Goal: Task Accomplishment & Management: Use online tool/utility

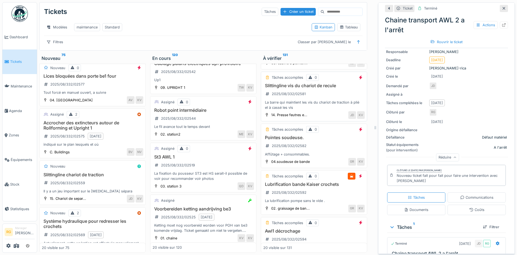
scroll to position [274, 0]
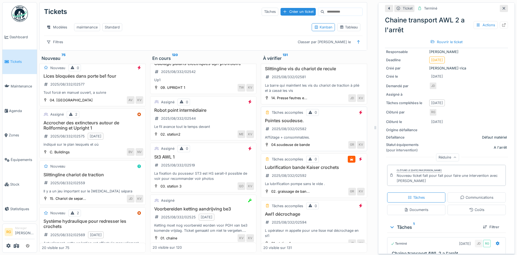
click at [316, 128] on div "Pointes soudeuse. 2025/08/332/02582 Affûtage + consommables." at bounding box center [314, 129] width 102 height 22
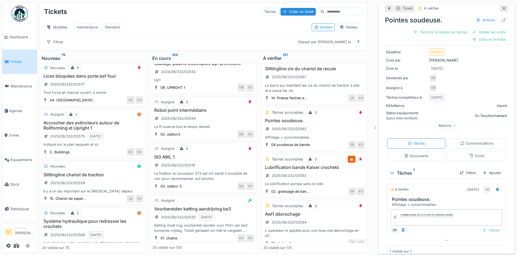
scroll to position [64, 0]
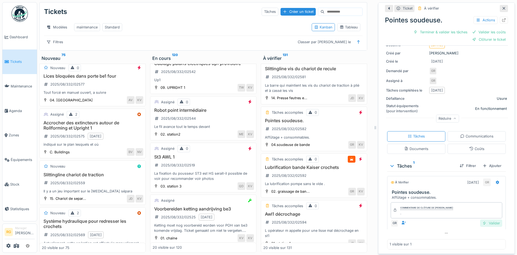
click at [481, 221] on div "Valider" at bounding box center [491, 223] width 22 height 7
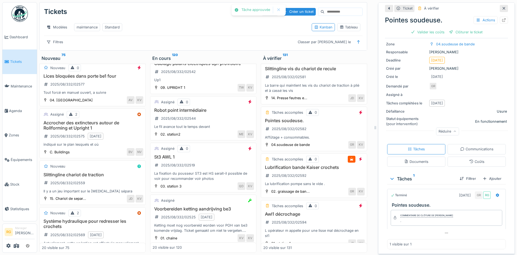
scroll to position [41, 0]
click at [416, 28] on div "Valider les coûts" at bounding box center [428, 31] width 38 height 7
click at [458, 27] on div "Pointes soudeuse. Actions Clôturer le ticket" at bounding box center [446, 25] width 123 height 24
click at [472, 159] on div "Coûts" at bounding box center [477, 161] width 15 height 5
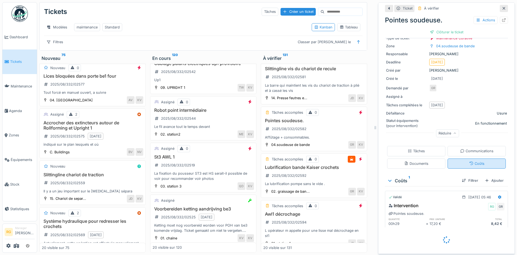
scroll to position [32, 0]
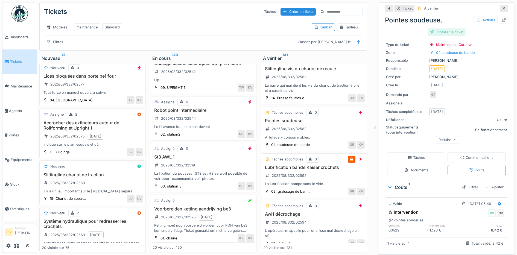
click at [447, 28] on div "Clôturer le ticket" at bounding box center [447, 31] width 38 height 7
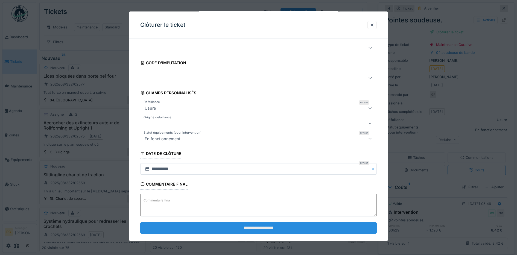
scroll to position [24, 0]
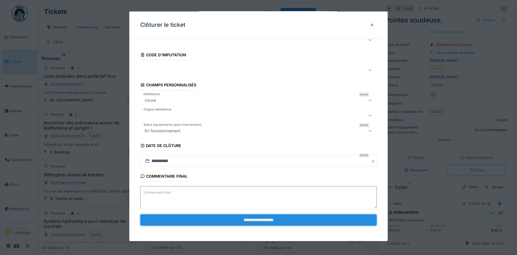
click at [282, 223] on input "**********" at bounding box center [258, 220] width 237 height 11
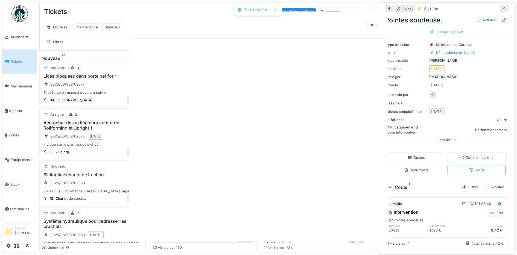
scroll to position [0, 0]
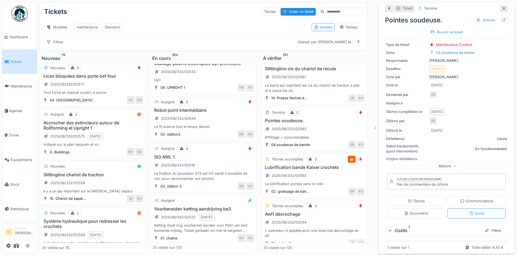
click at [323, 175] on div "Lubrification bande Kaiser crochets 2025/08/332/02592 La lubrification pompe sa…" at bounding box center [314, 176] width 102 height 22
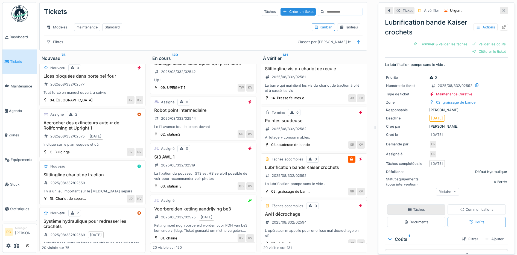
click at [408, 207] on div "Tâches" at bounding box center [416, 209] width 17 height 5
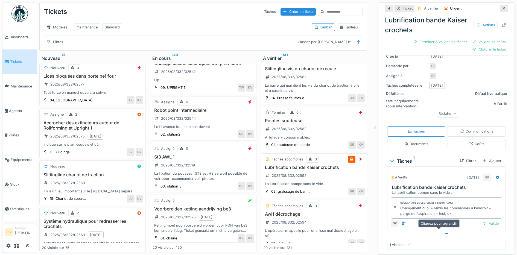
scroll to position [79, 0]
click at [485, 220] on div "Valider" at bounding box center [491, 223] width 22 height 7
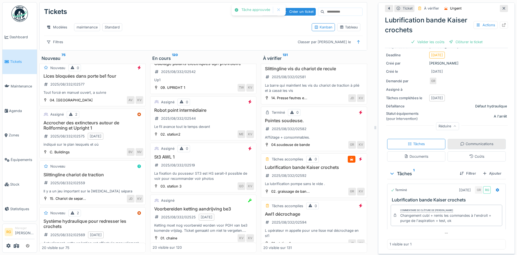
scroll to position [56, 0]
click at [480, 152] on div "Coûts" at bounding box center [477, 157] width 58 height 10
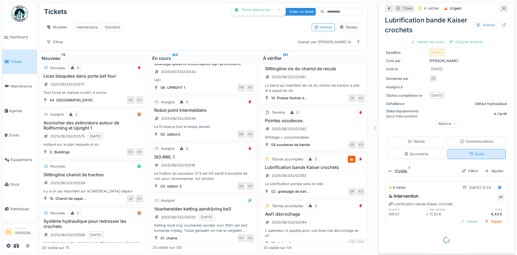
scroll to position [52, 0]
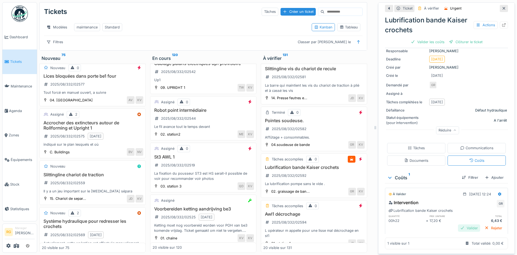
click at [462, 225] on div "Valider" at bounding box center [469, 228] width 22 height 7
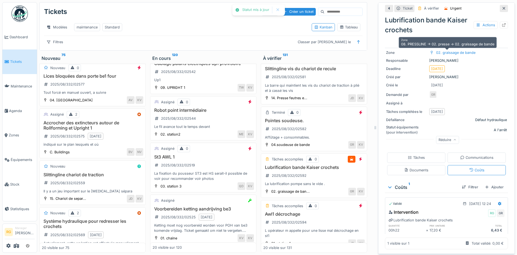
scroll to position [42, 0]
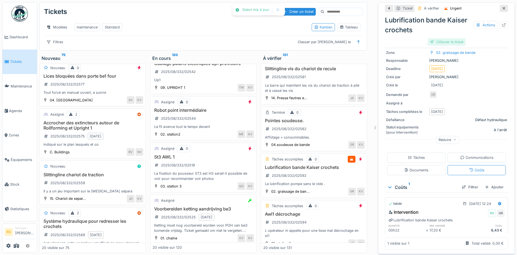
click at [443, 38] on div "Clôturer le ticket" at bounding box center [447, 41] width 38 height 7
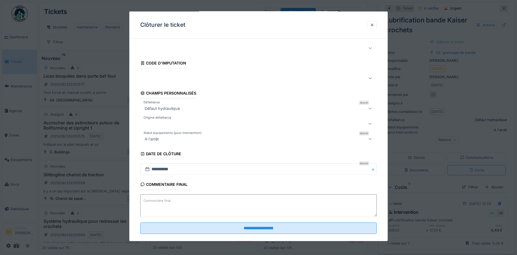
scroll to position [24, 0]
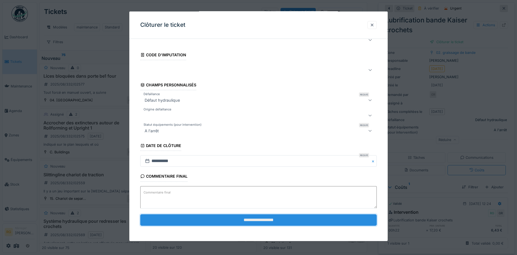
click at [261, 221] on input "**********" at bounding box center [258, 220] width 237 height 11
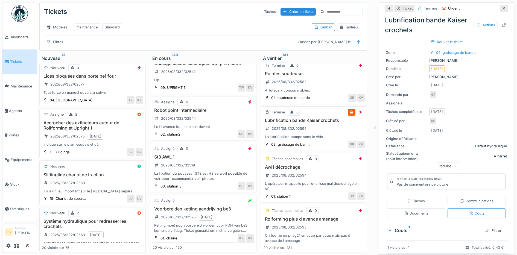
scroll to position [342, 0]
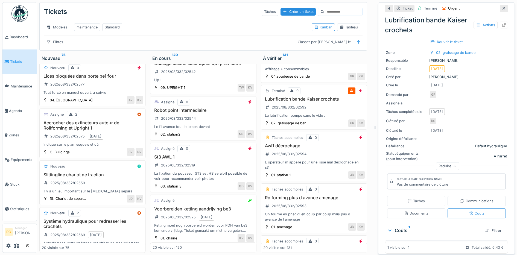
click at [319, 151] on div "Awl1 décrochage 2025/08/332/02594 L opérateur m appelle pour une lisse mal décr…" at bounding box center [314, 156] width 102 height 27
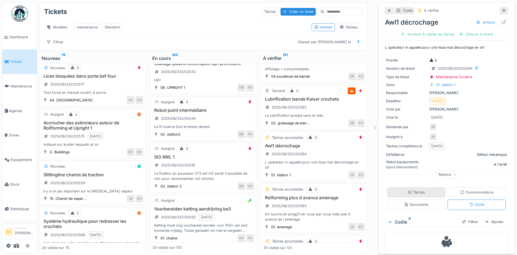
click at [418, 190] on div "Tâches" at bounding box center [416, 192] width 17 height 5
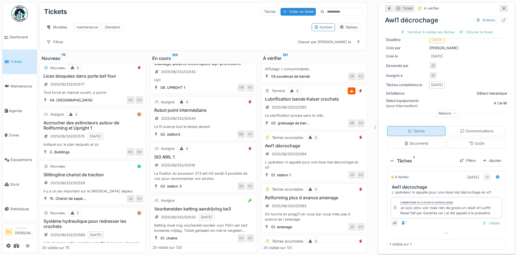
scroll to position [62, 0]
click at [485, 220] on div "Valider" at bounding box center [491, 223] width 22 height 7
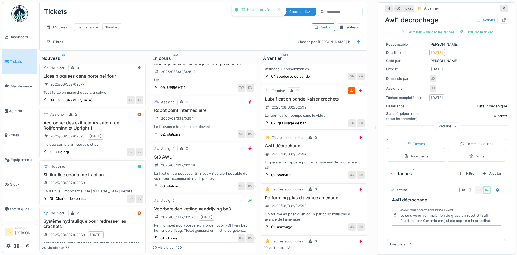
scroll to position [46, 0]
click at [447, 28] on div "Clôturer le ticket" at bounding box center [447, 31] width 38 height 7
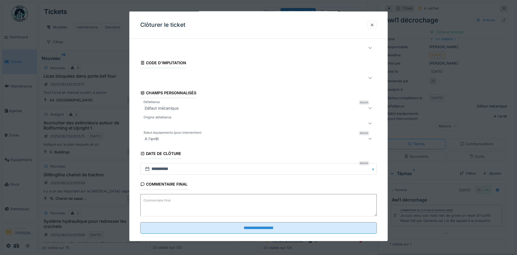
scroll to position [24, 0]
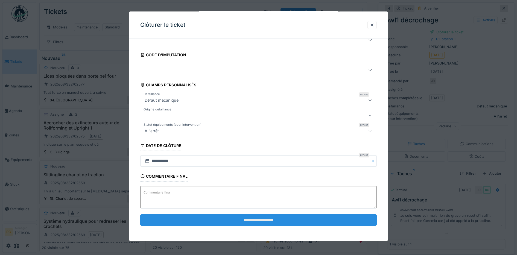
click at [261, 223] on input "**********" at bounding box center [258, 220] width 237 height 11
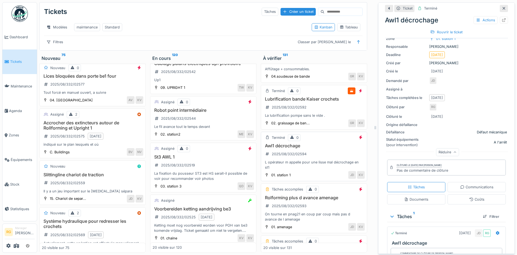
scroll to position [376, 0]
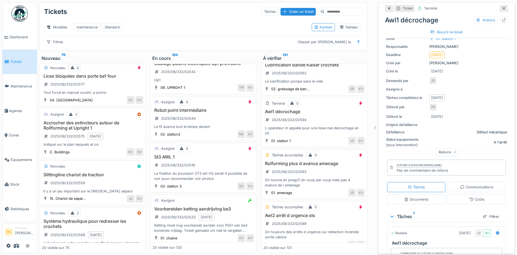
click at [314, 171] on div "Rolforming plus d avance amenage 2025/08/332/02593 On tourne en pnag21 en coup …" at bounding box center [314, 174] width 102 height 27
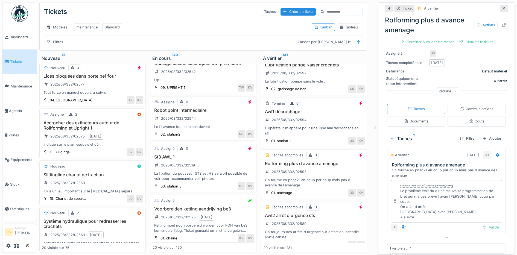
scroll to position [98, 0]
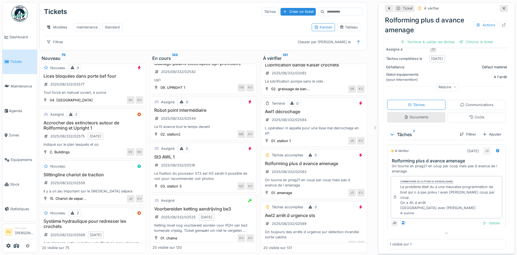
click at [412, 119] on div "Documents" at bounding box center [416, 117] width 24 height 5
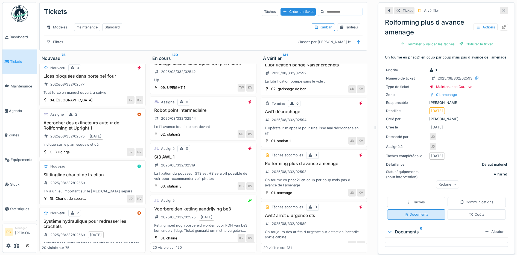
scroll to position [5, 0]
click at [470, 212] on div "Coûts" at bounding box center [477, 214] width 15 height 5
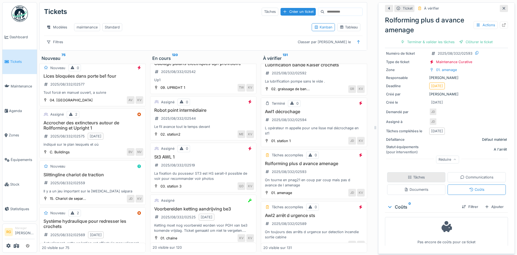
click at [420, 173] on div "Tâches" at bounding box center [416, 177] width 58 height 10
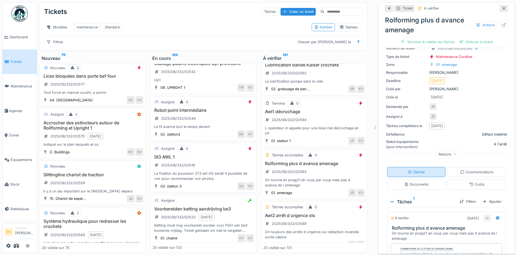
scroll to position [98, 0]
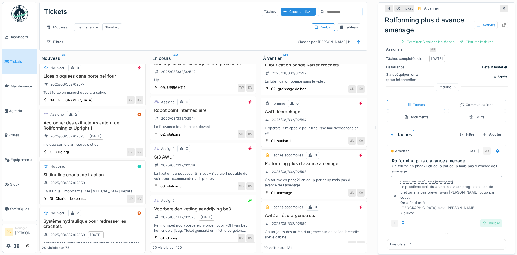
click at [482, 220] on div "Valider" at bounding box center [491, 223] width 22 height 7
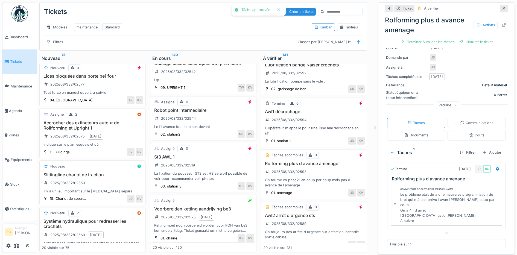
scroll to position [77, 0]
click at [470, 134] on div "Coûts" at bounding box center [477, 135] width 15 height 5
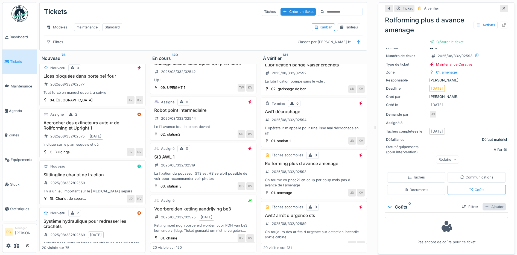
click at [488, 203] on div "Ajouter" at bounding box center [494, 206] width 23 height 7
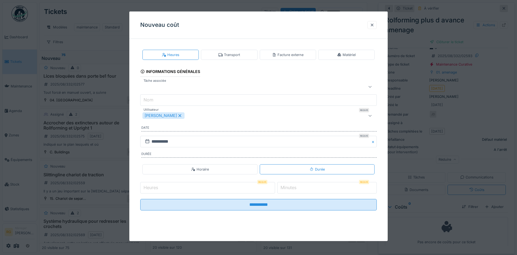
click at [176, 187] on input "Heures" at bounding box center [207, 187] width 135 height 11
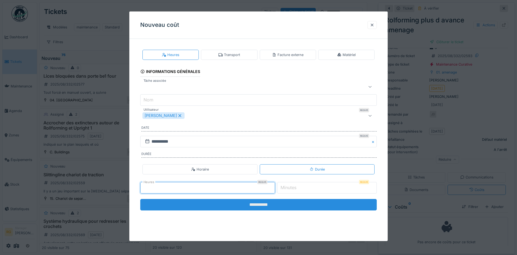
type input "*"
click at [262, 205] on input "**********" at bounding box center [258, 204] width 237 height 11
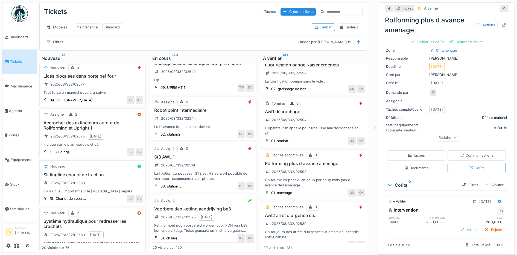
scroll to position [51, 0]
click at [459, 225] on div "Valider" at bounding box center [469, 228] width 22 height 7
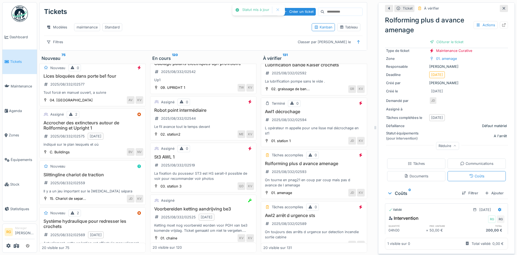
scroll to position [42, 0]
click at [444, 38] on div "Clôturer le ticket" at bounding box center [447, 41] width 38 height 7
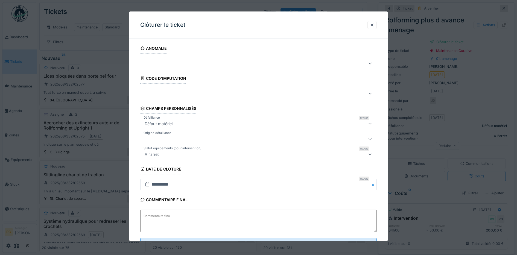
click at [178, 215] on textarea "Commentaire final" at bounding box center [258, 221] width 237 height 22
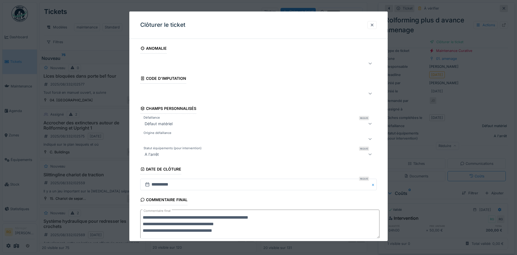
scroll to position [30, 0]
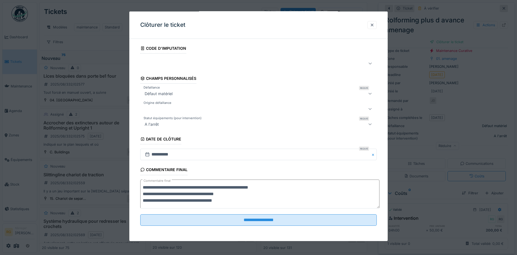
type textarea "**********"
click at [372, 64] on icon at bounding box center [370, 64] width 3 height 2
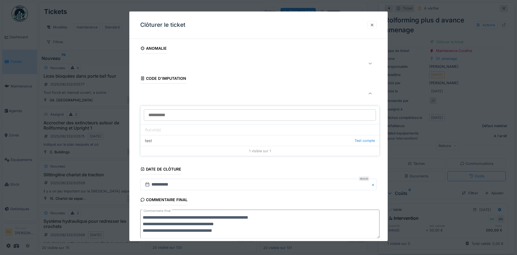
click at [137, 95] on div "**********" at bounding box center [258, 157] width 259 height 228
click at [153, 62] on div at bounding box center [245, 63] width 205 height 7
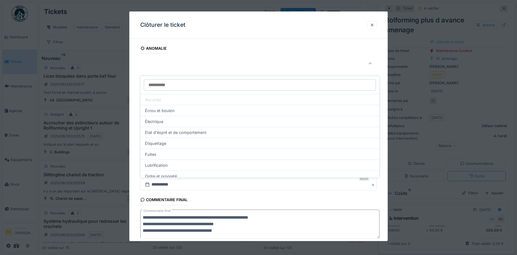
click at [262, 21] on div "Clôturer le ticket" at bounding box center [258, 24] width 259 height 27
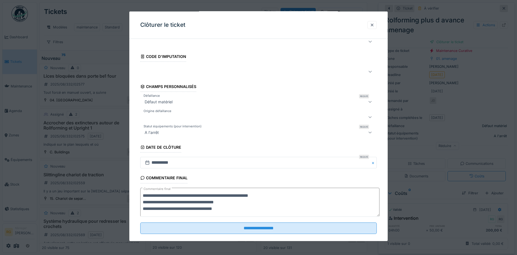
scroll to position [30, 0]
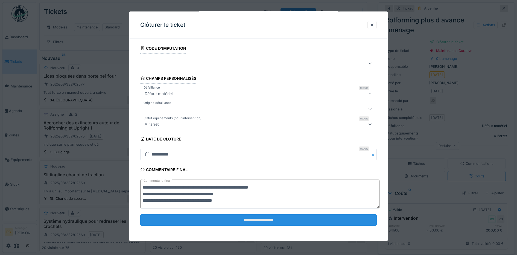
click at [254, 220] on input "**********" at bounding box center [258, 220] width 237 height 11
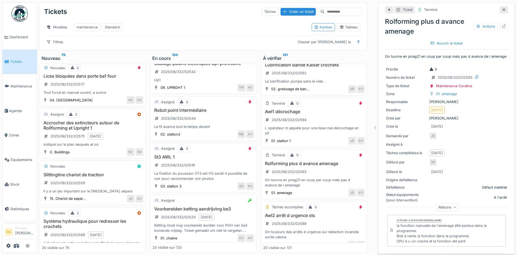
scroll to position [0, 0]
click at [474, 23] on div "Actions" at bounding box center [486, 27] width 24 height 8
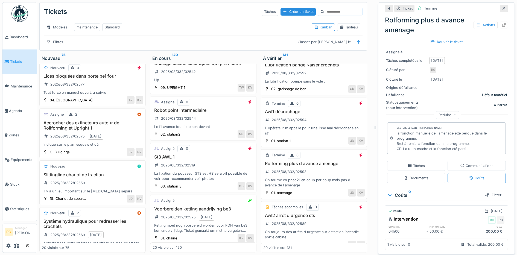
scroll to position [100, 0]
